Goal: Task Accomplishment & Management: Complete application form

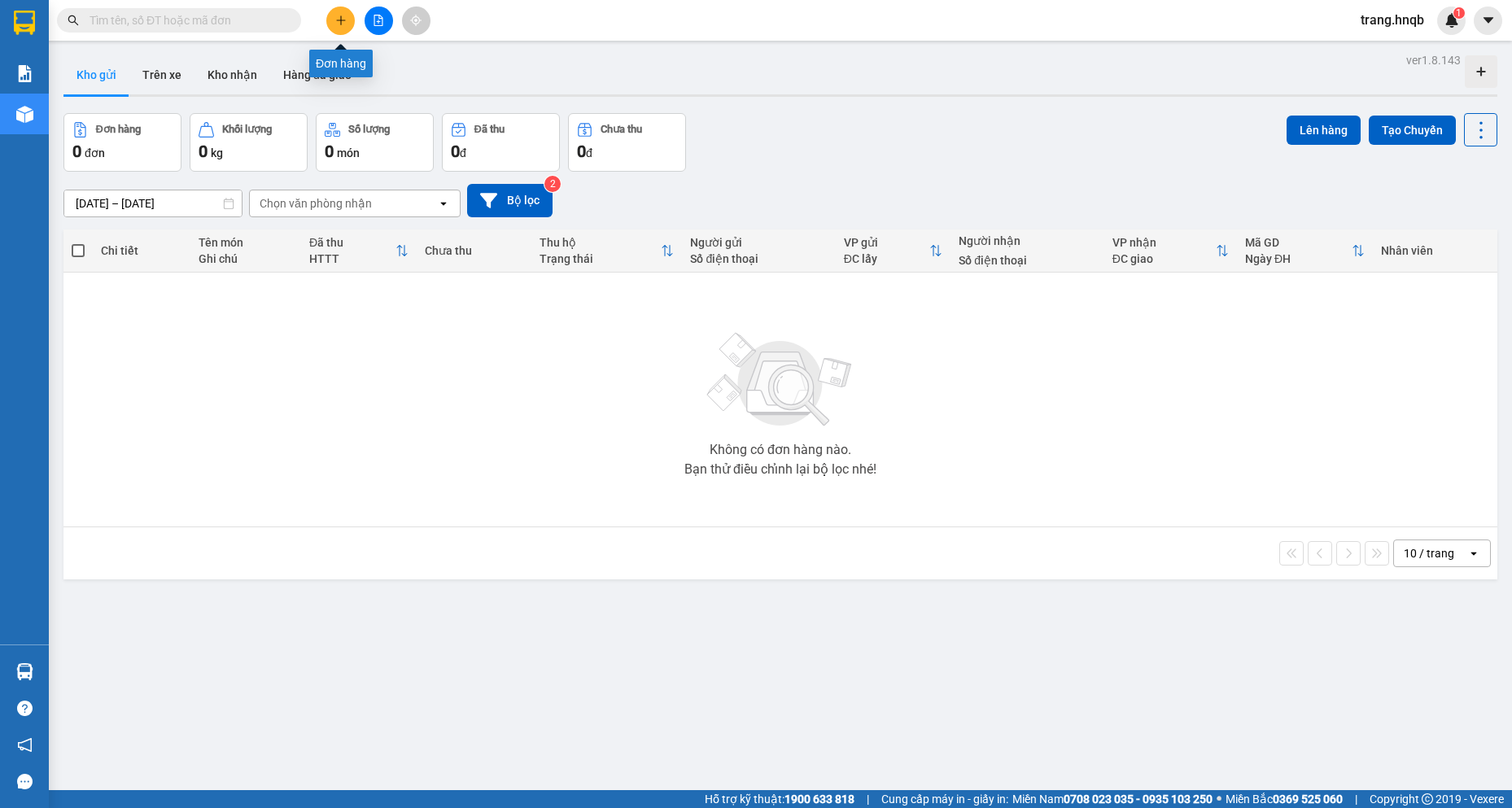
click at [342, 23] on icon "plus" at bounding box center [341, 20] width 12 height 12
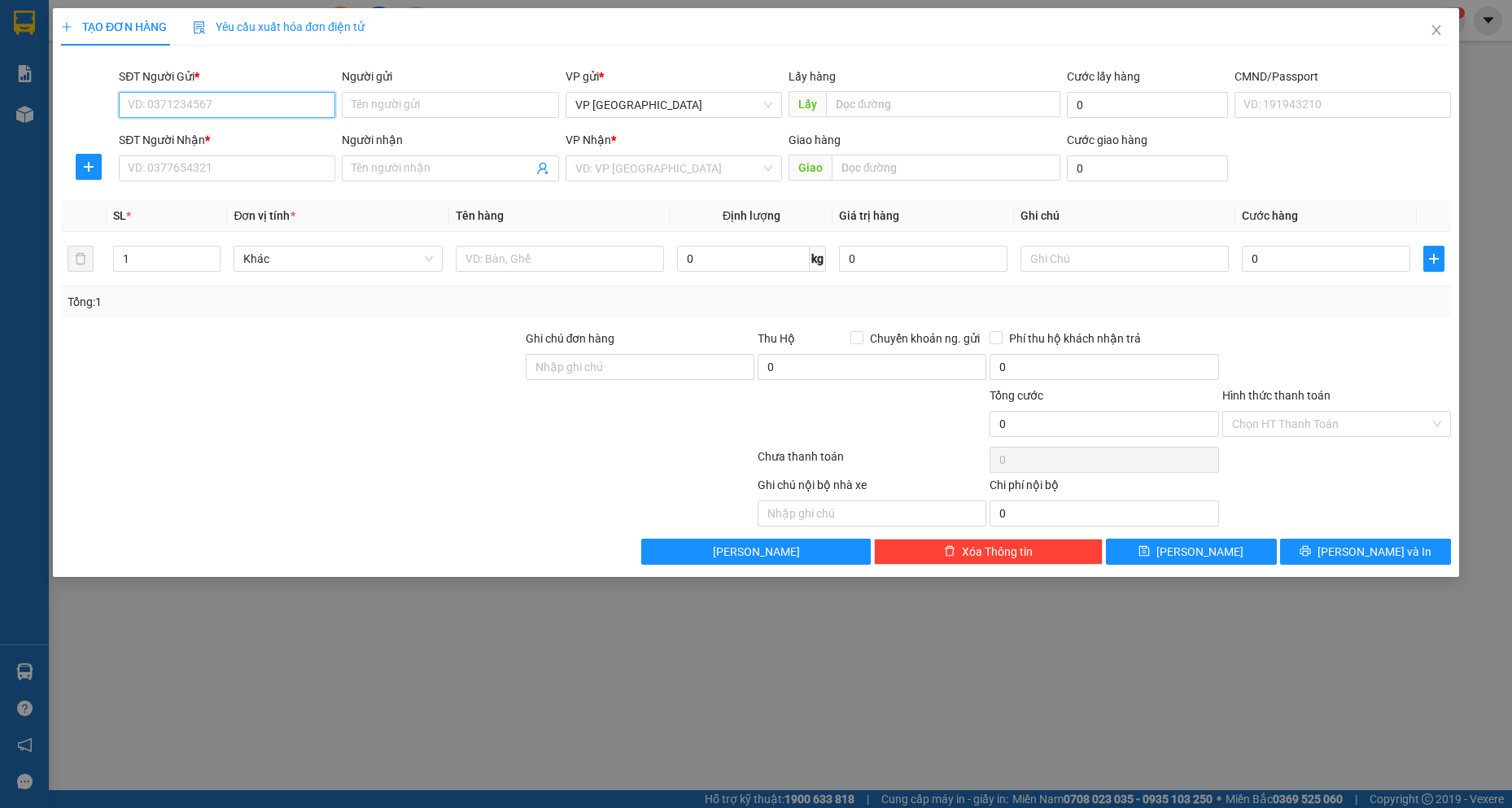
click at [237, 102] on input "SĐT Người Gửi *" at bounding box center [228, 105] width 217 height 26
type input "0912818856"
click at [400, 102] on input "Người gửi" at bounding box center [450, 105] width 217 height 26
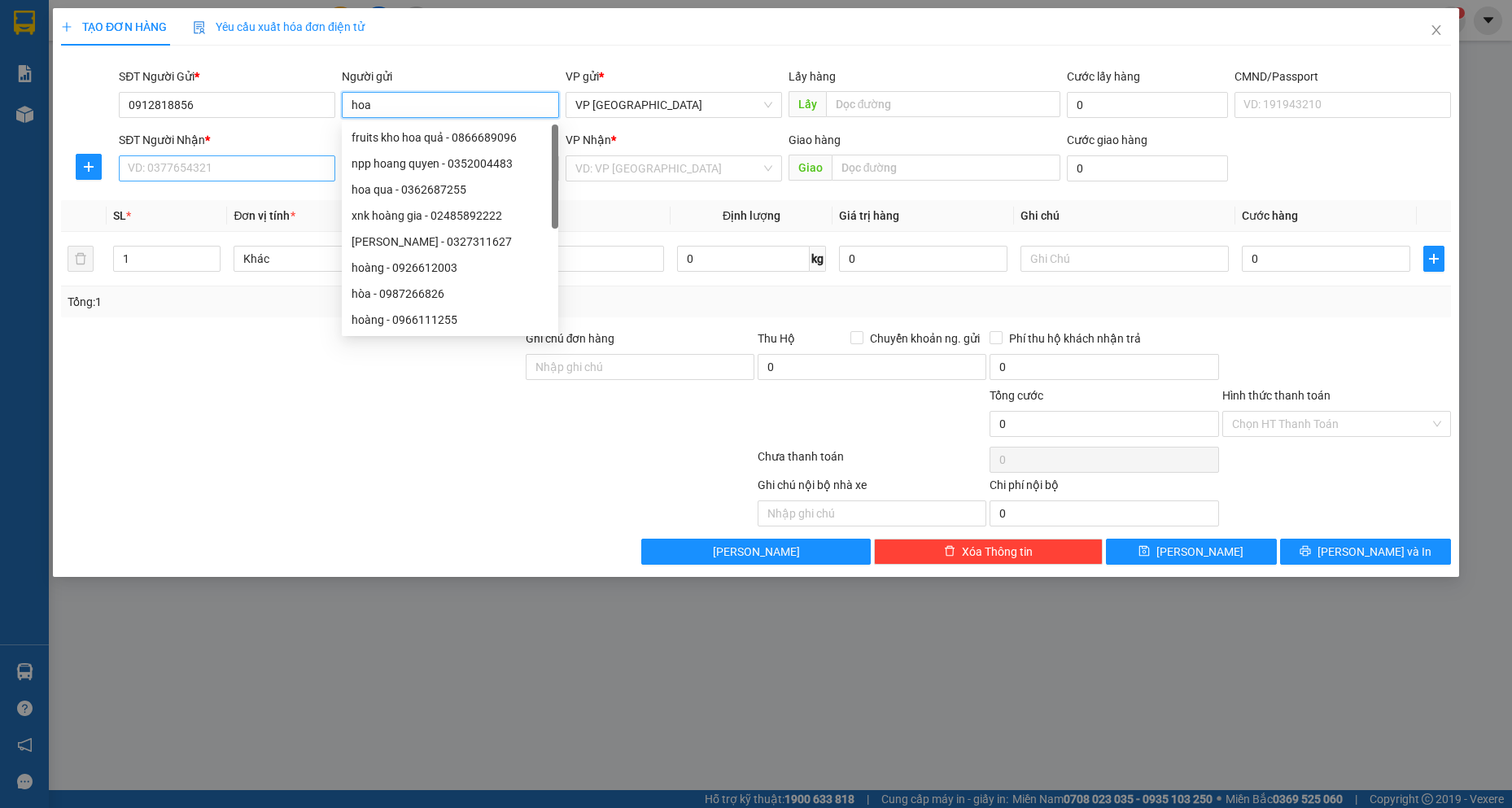
type input "hoa"
click at [258, 166] on input "SĐT Người Nhận *" at bounding box center [228, 168] width 217 height 26
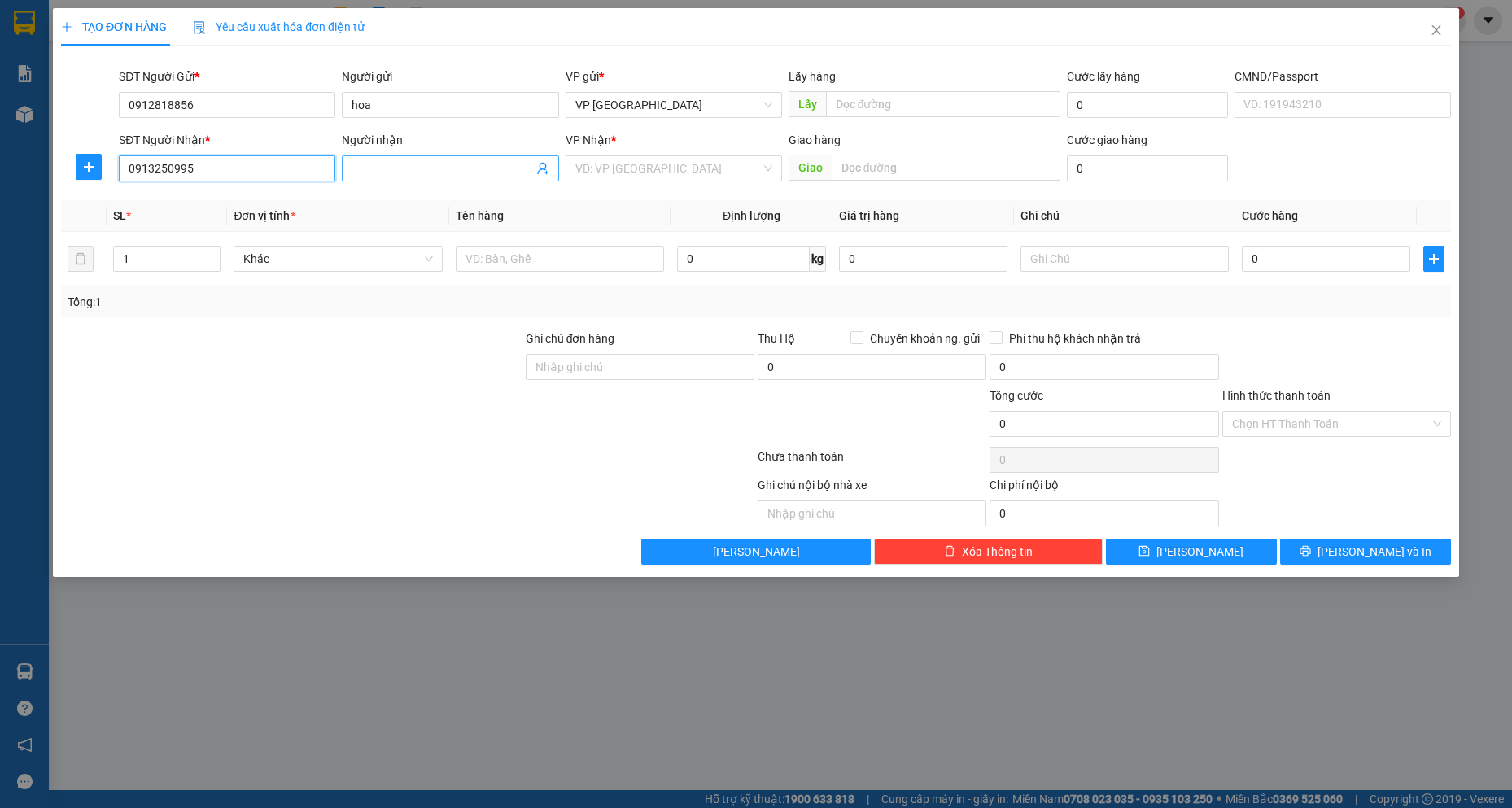
type input "0913250995"
click at [473, 158] on span at bounding box center [450, 168] width 217 height 26
type input "tuoi"
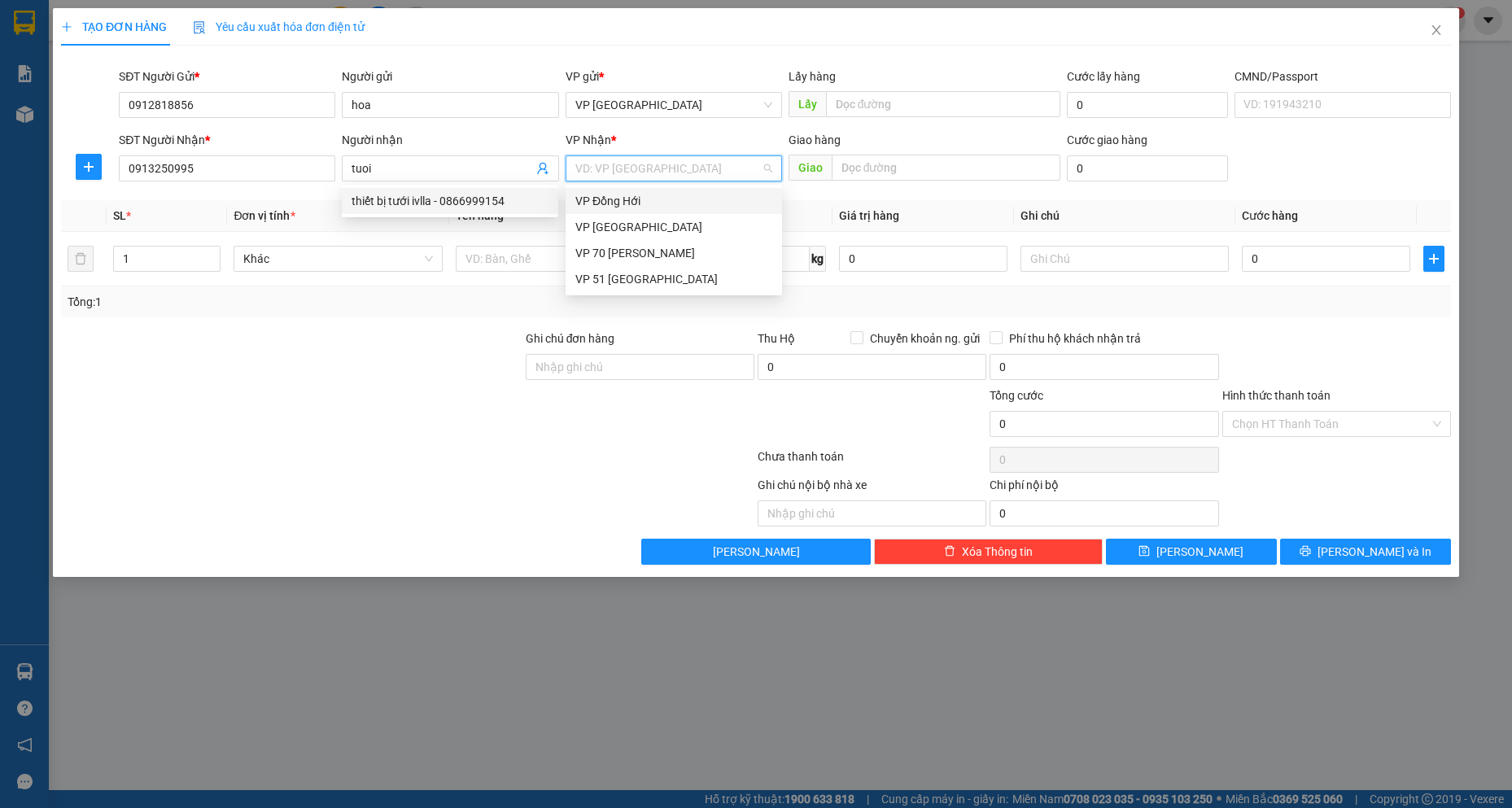
click at [621, 166] on input "search" at bounding box center [668, 168] width 186 height 24
click at [635, 275] on div "VP 51 [GEOGRAPHIC_DATA]" at bounding box center [673, 279] width 197 height 17
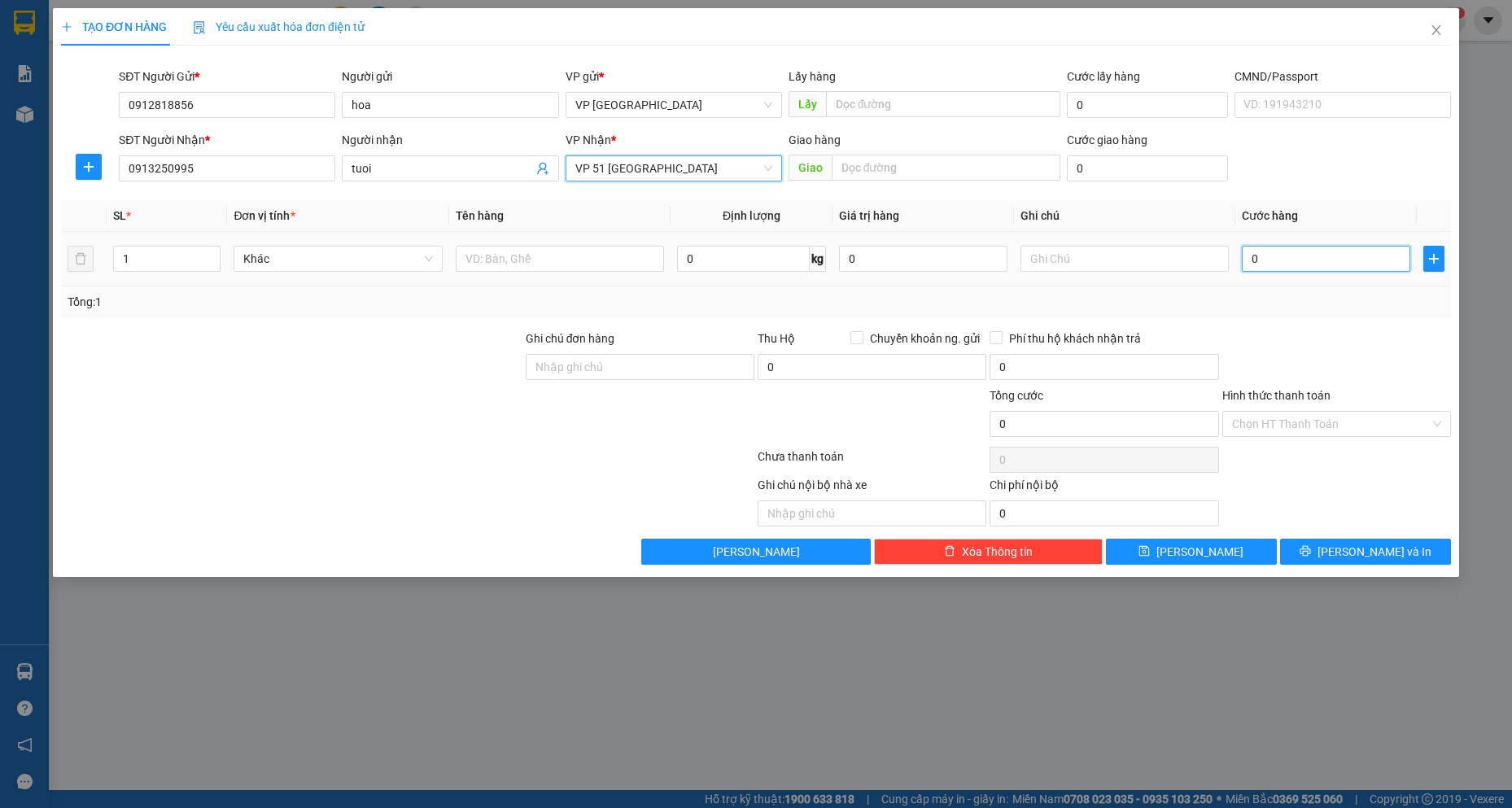
click at [1319, 264] on input "0" at bounding box center [1326, 259] width 169 height 26
type input "3"
type input "30"
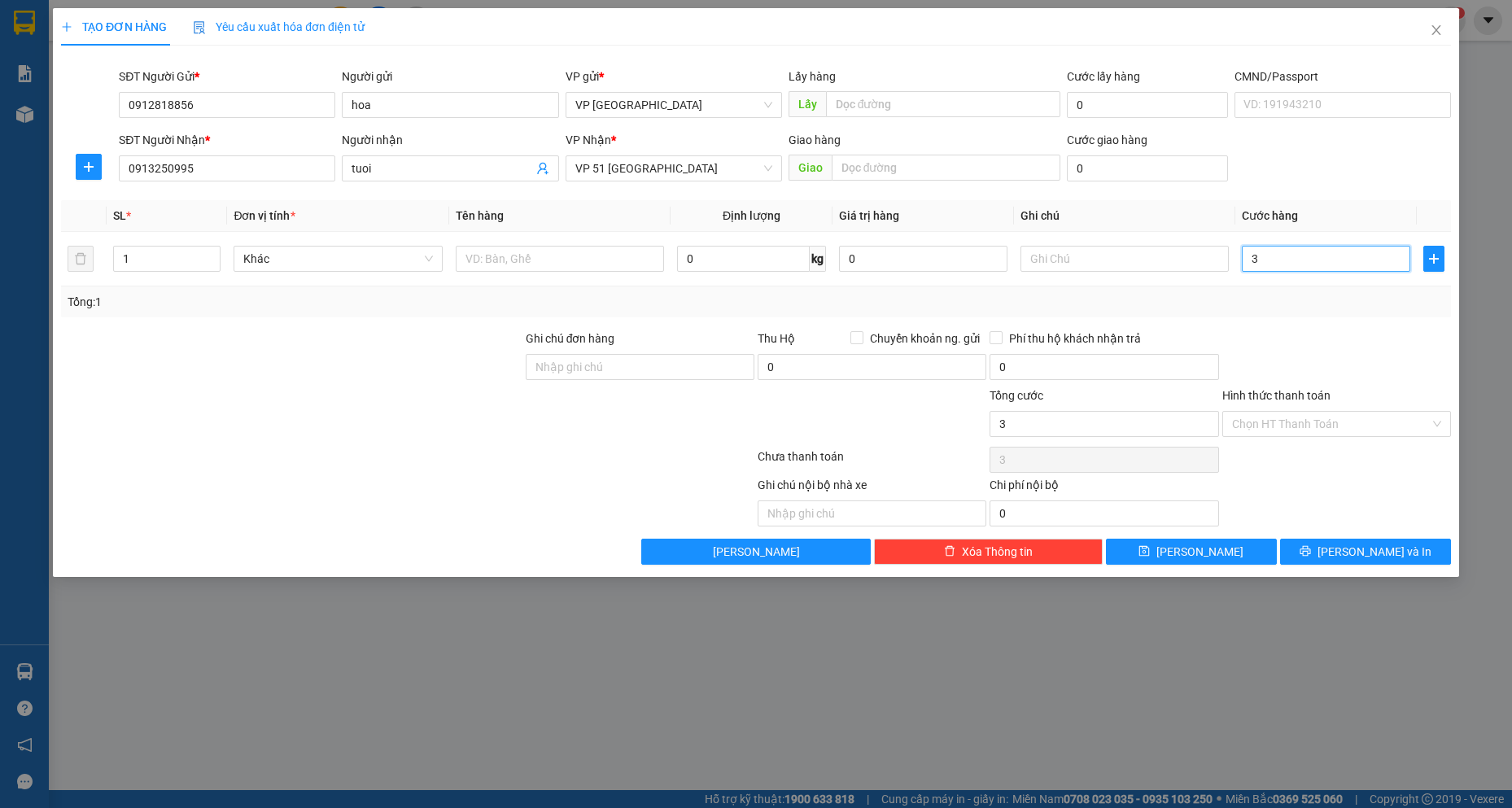
type input "30"
type input "300"
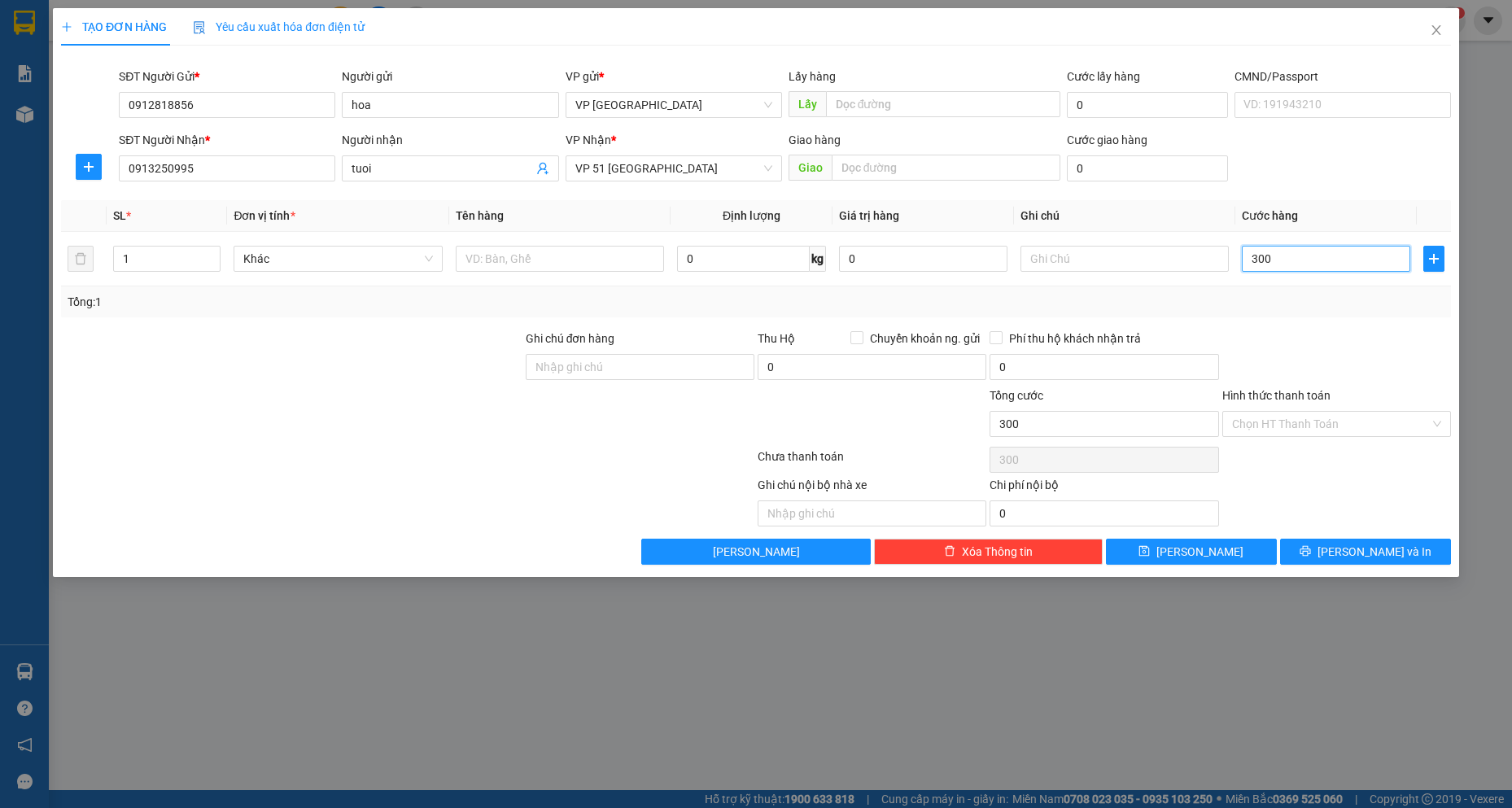
type input "3.000"
type input "30.000"
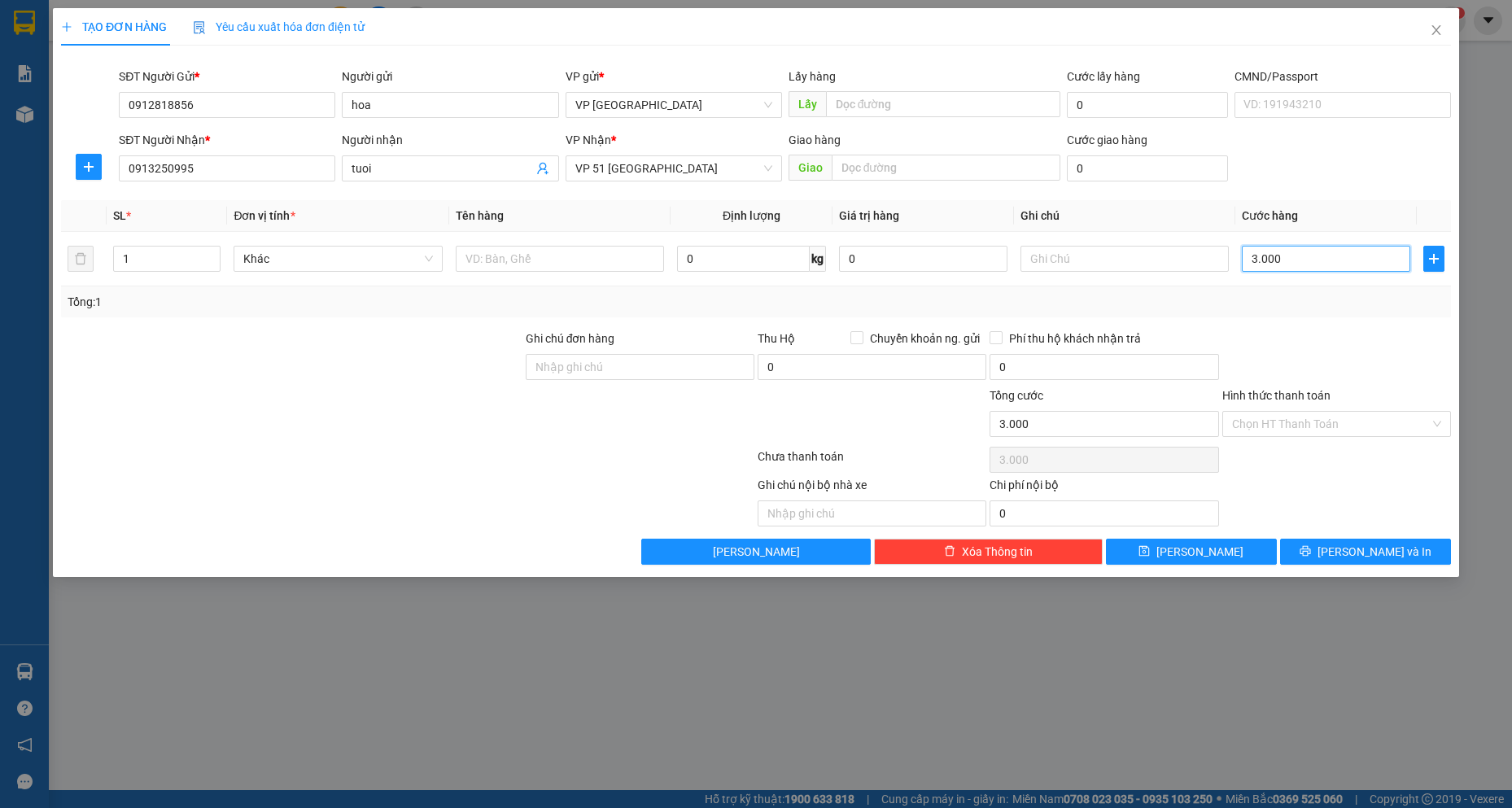
type input "30.000"
click at [601, 259] on input "text" at bounding box center [561, 259] width 209 height 26
type input "p"
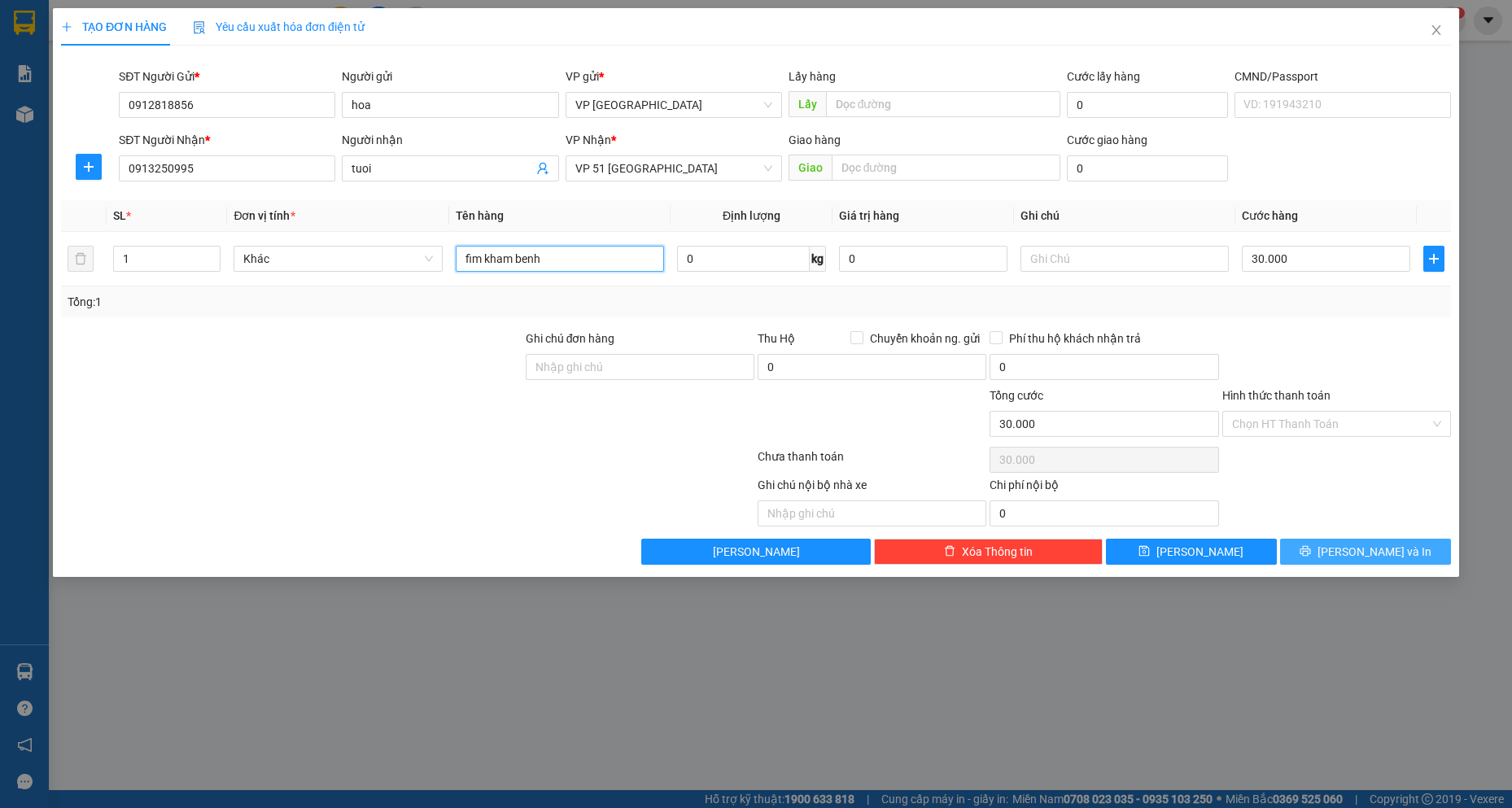
type input "fim kham benh"
click at [1349, 553] on button "Lưu và In" at bounding box center [1366, 551] width 170 height 26
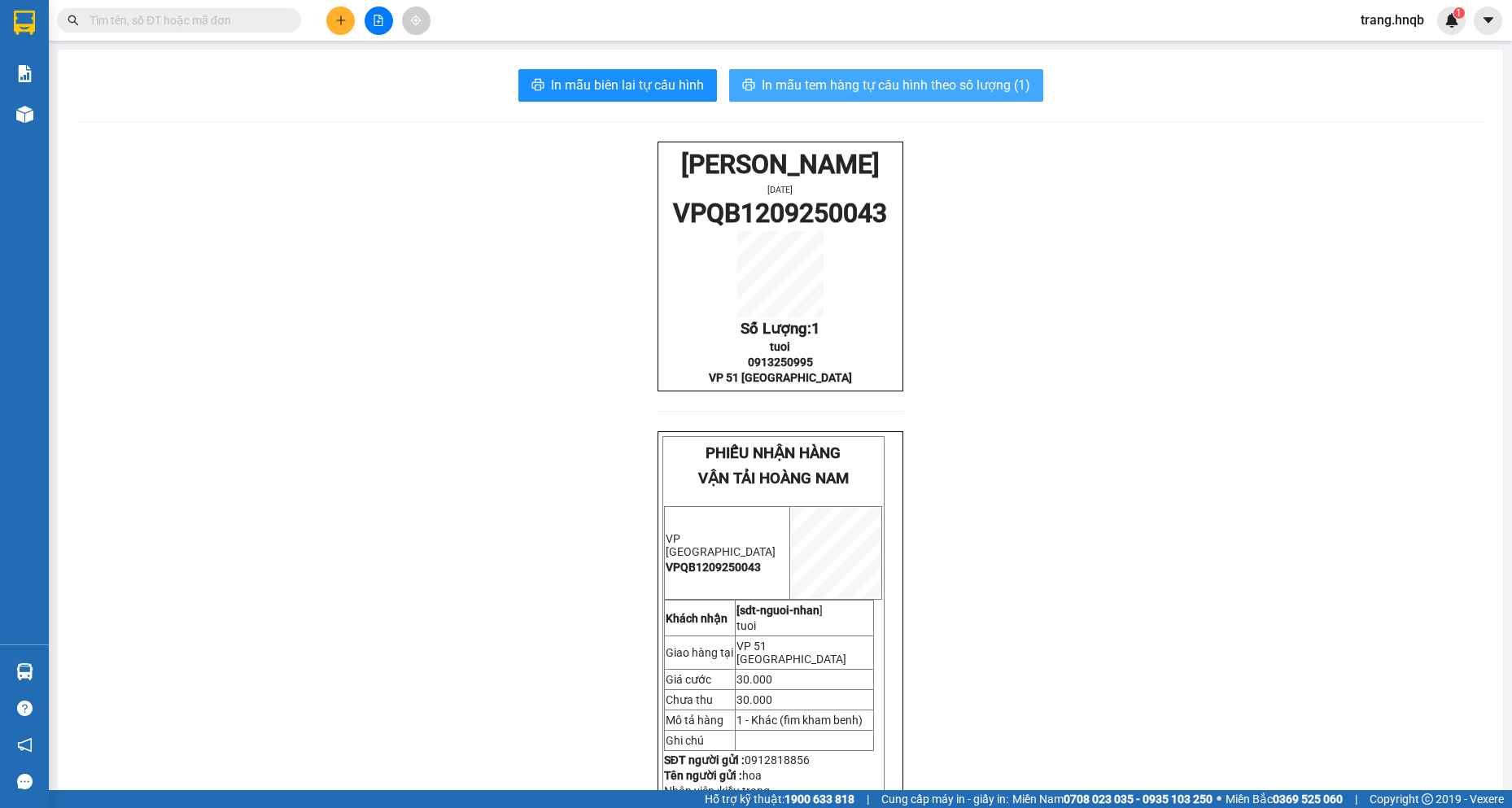
click at [838, 89] on span "In mẫu tem hàng tự cấu hình theo số lượng (1)" at bounding box center [895, 84] width 268 height 20
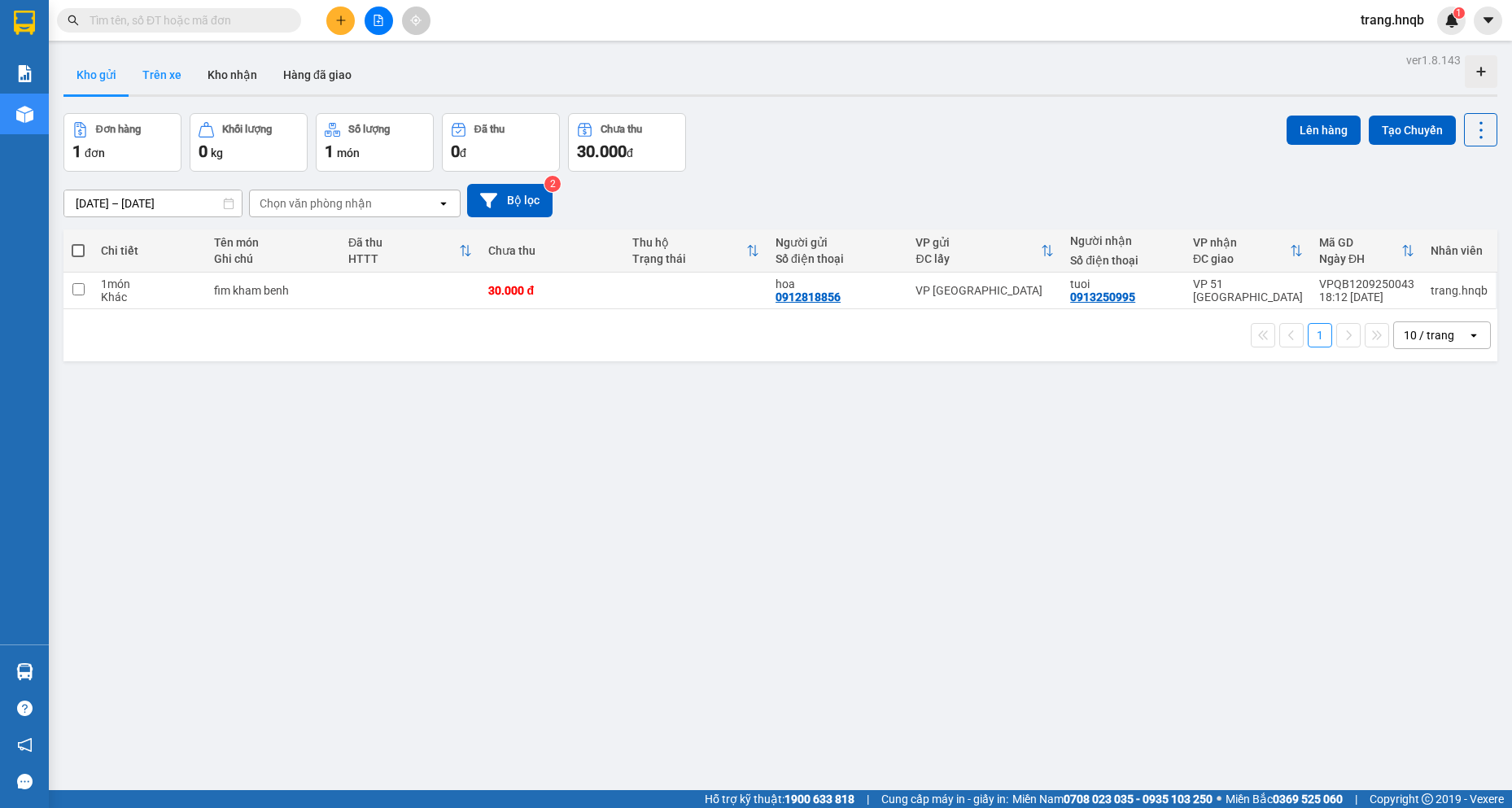
click at [158, 69] on button "Trên xe" at bounding box center [162, 75] width 65 height 39
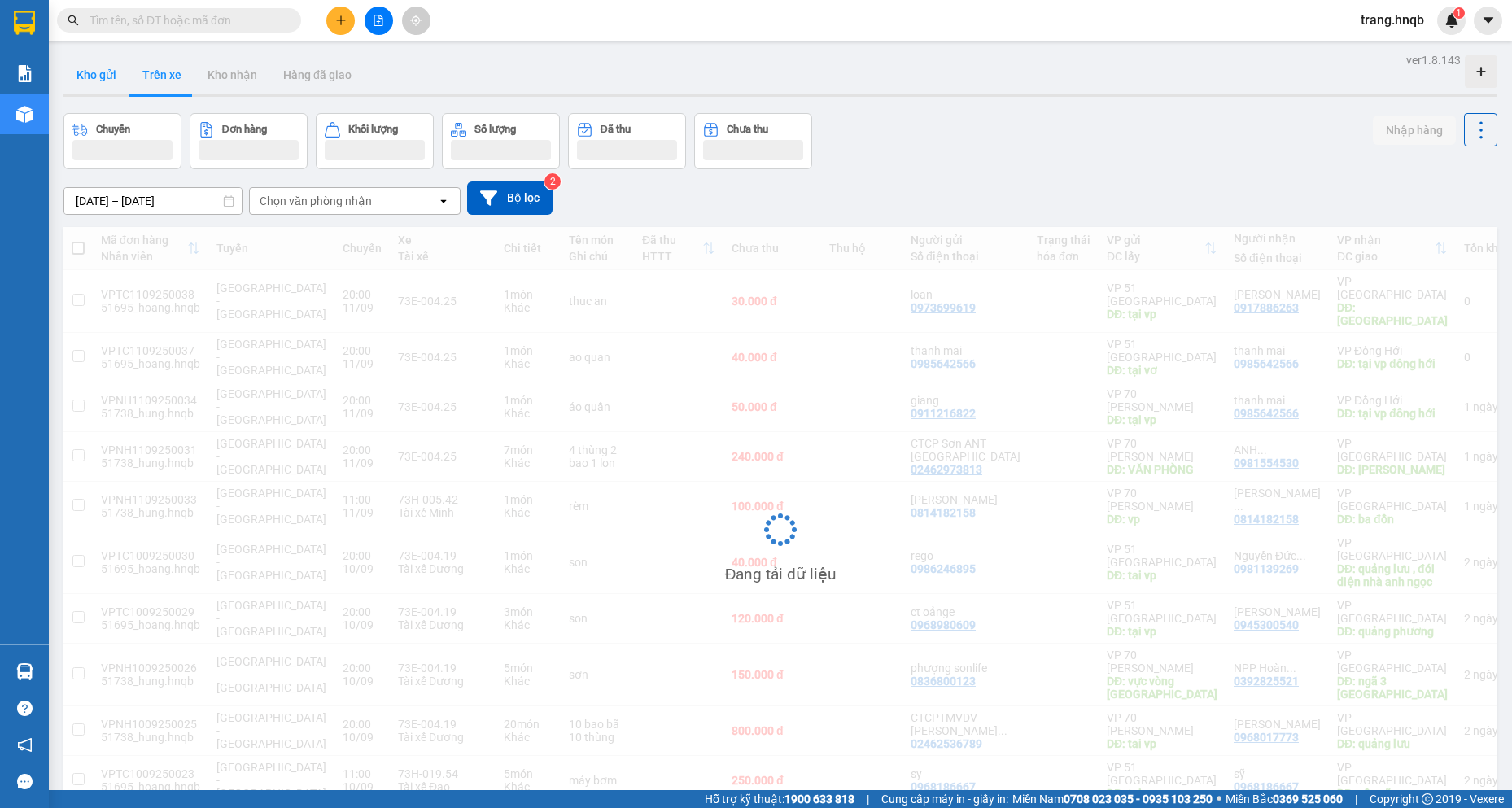
click at [90, 74] on button "Kho gửi" at bounding box center [97, 75] width 66 height 39
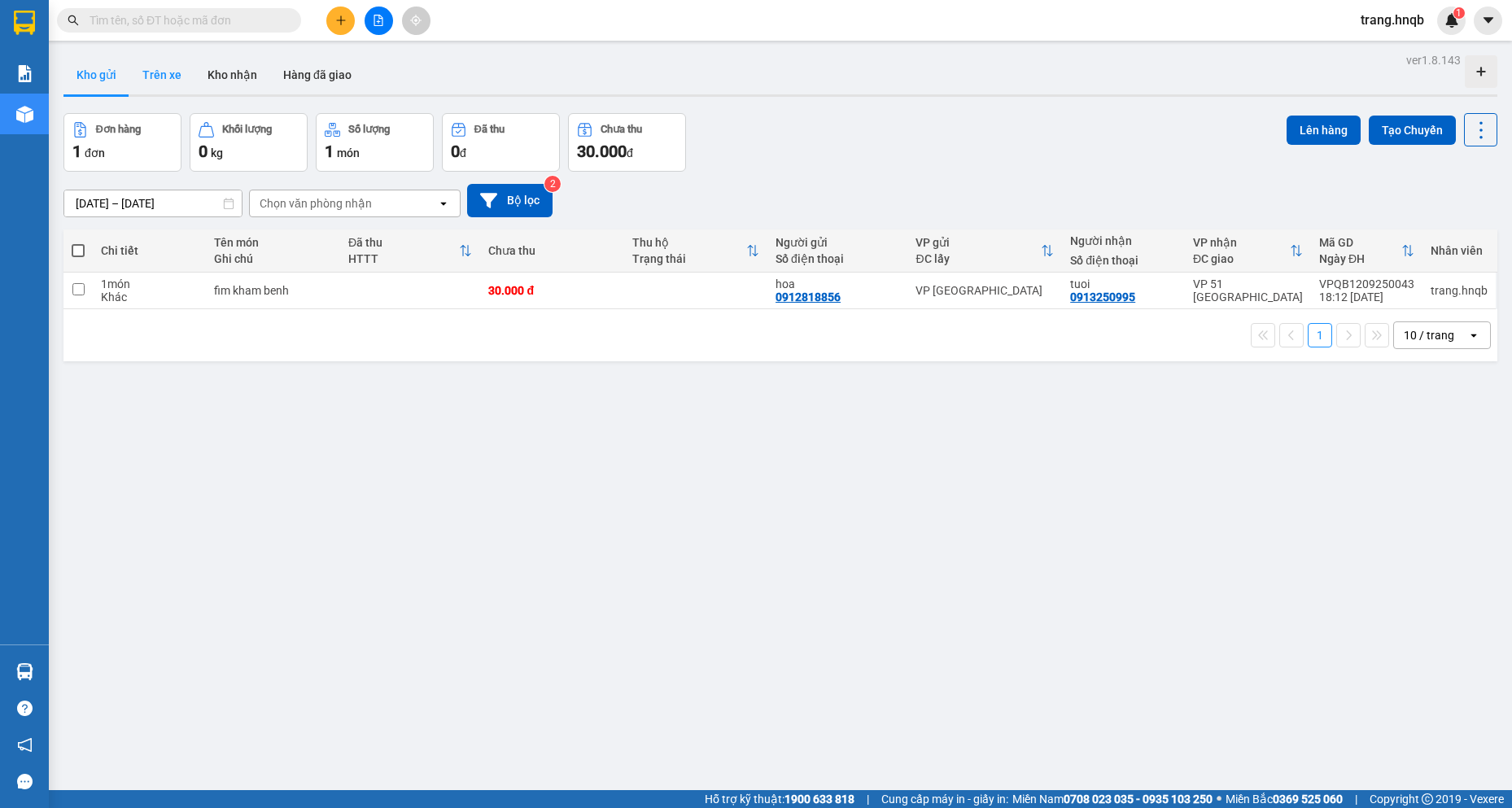
click at [155, 72] on button "Trên xe" at bounding box center [162, 75] width 65 height 39
